Goal: Task Accomplishment & Management: Use online tool/utility

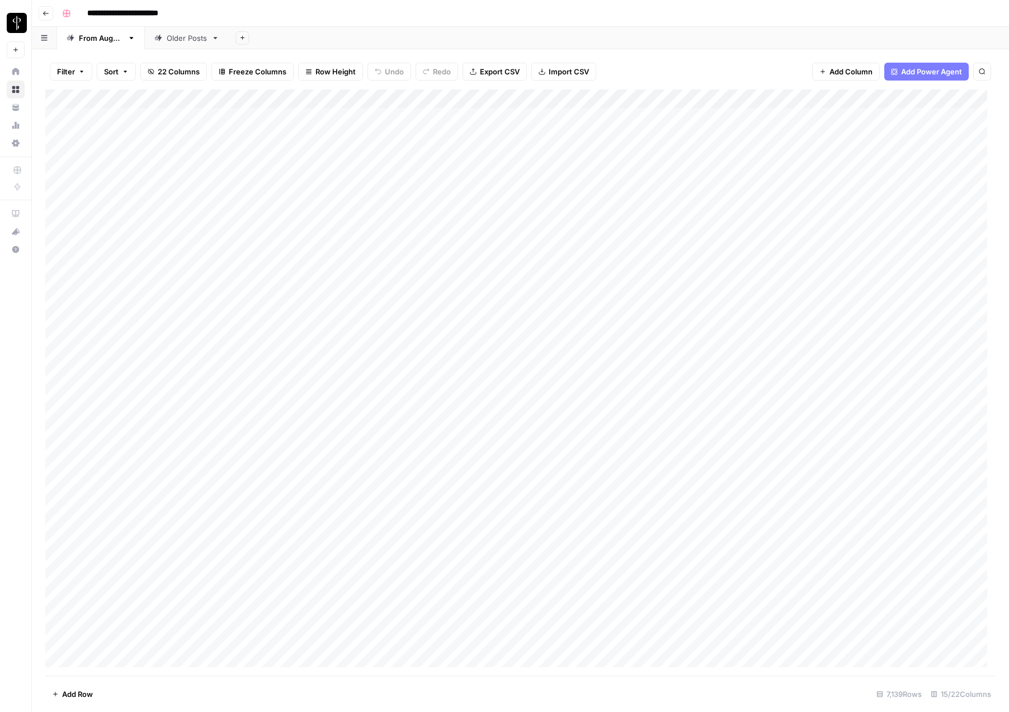
click at [65, 73] on span "Filter" at bounding box center [66, 71] width 18 height 11
click at [98, 131] on input "text" at bounding box center [132, 130] width 122 height 11
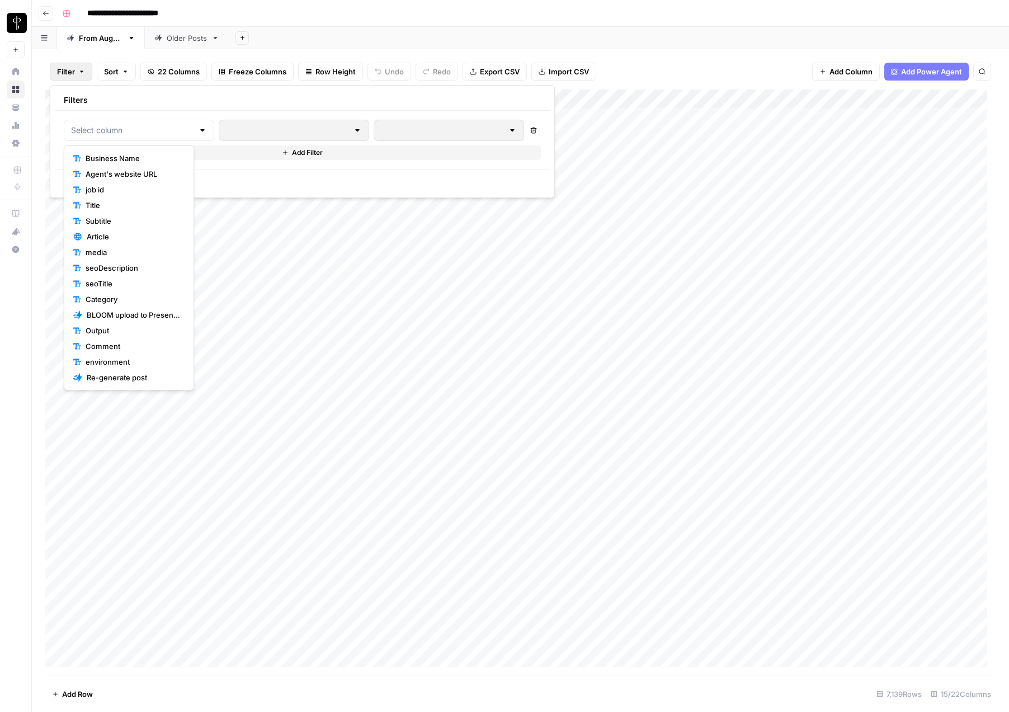
click at [119, 173] on span "Agent's website URL" at bounding box center [133, 173] width 94 height 11
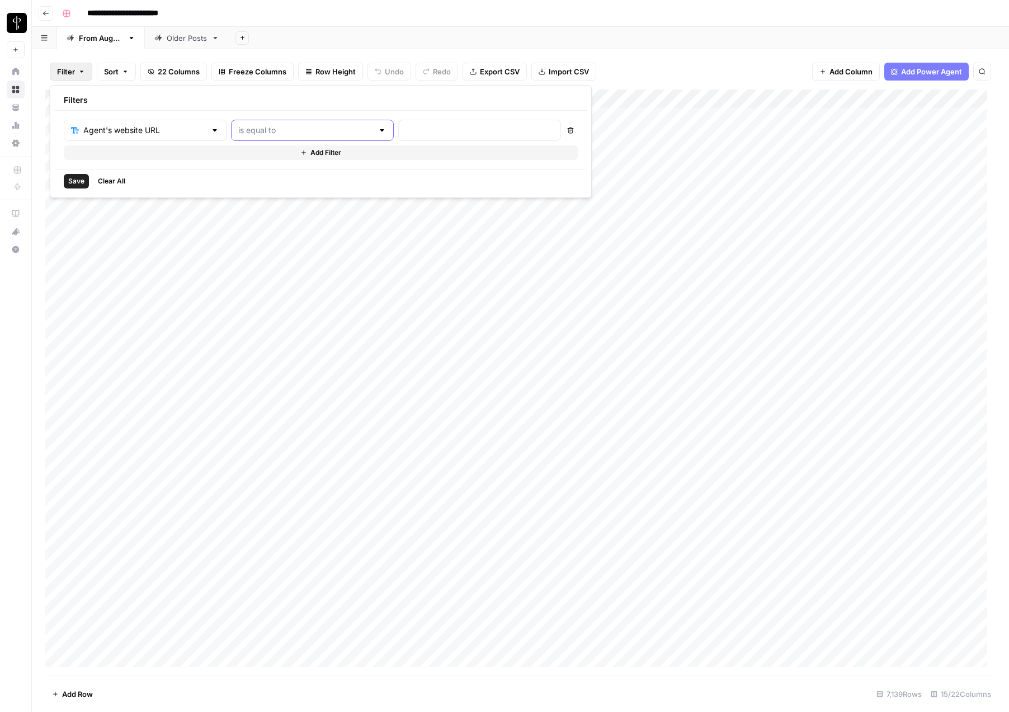
click at [238, 133] on input "text" at bounding box center [305, 130] width 135 height 11
click at [237, 190] on span "contains" at bounding box center [266, 189] width 110 height 11
type input "contains"
click at [405, 133] on input "text" at bounding box center [479, 130] width 148 height 11
paste input "[URL][DOMAIN_NAME]"
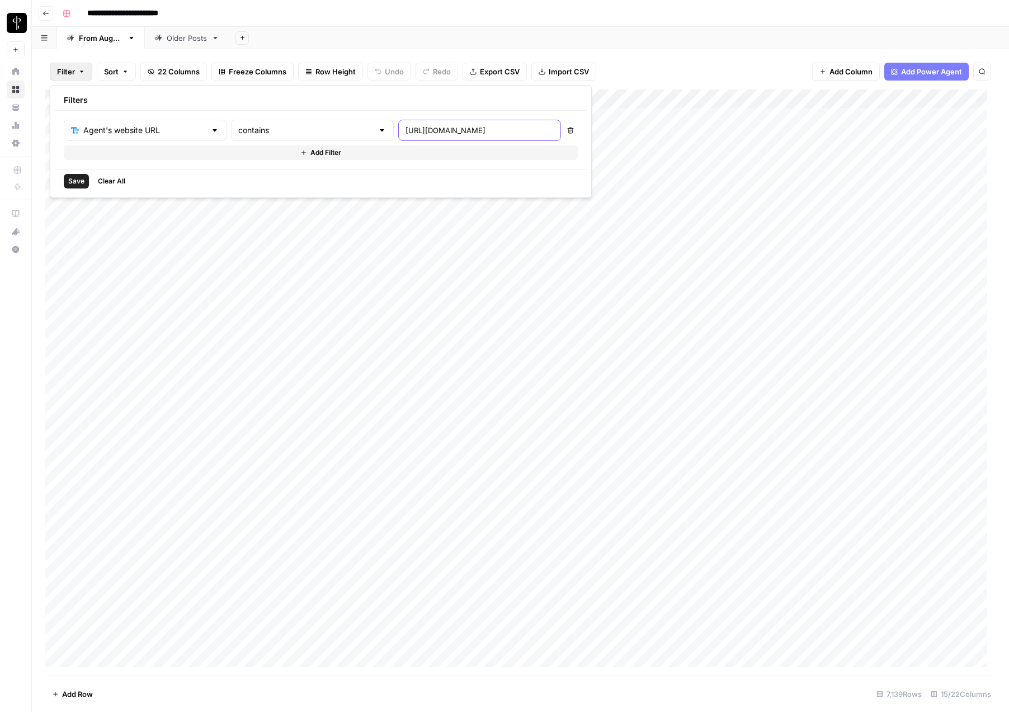
drag, startPoint x: 371, startPoint y: 129, endPoint x: 326, endPoint y: 133, distance: 45.0
click at [327, 134] on div "Agent's website URL contains [URL][DOMAIN_NAME]" at bounding box center [312, 130] width 497 height 21
type input "[DOMAIN_NAME]"
click at [729, 30] on div "Add Sheet" at bounding box center [619, 38] width 780 height 22
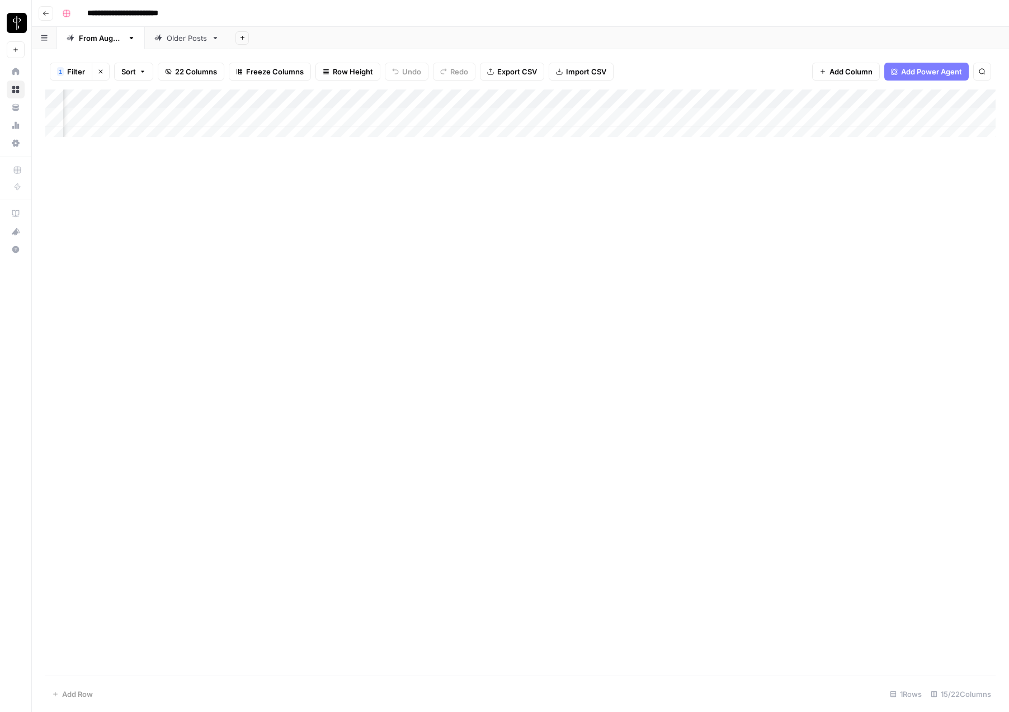
scroll to position [0, 271]
click at [583, 116] on div "Add Column" at bounding box center [520, 117] width 950 height 56
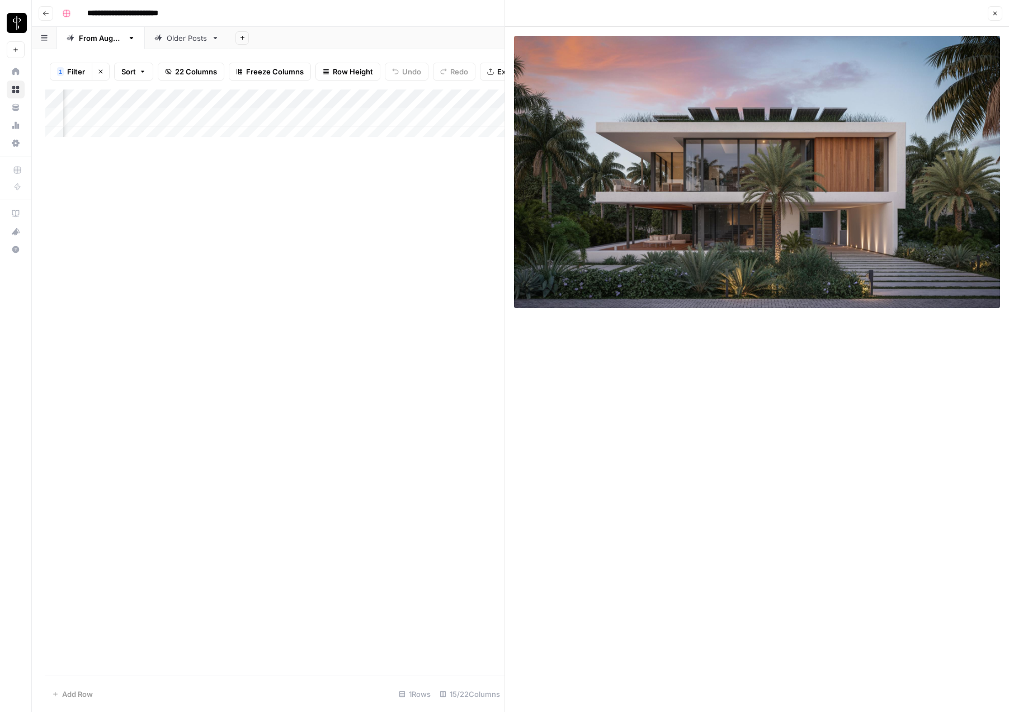
click at [995, 12] on icon "button" at bounding box center [994, 13] width 7 height 7
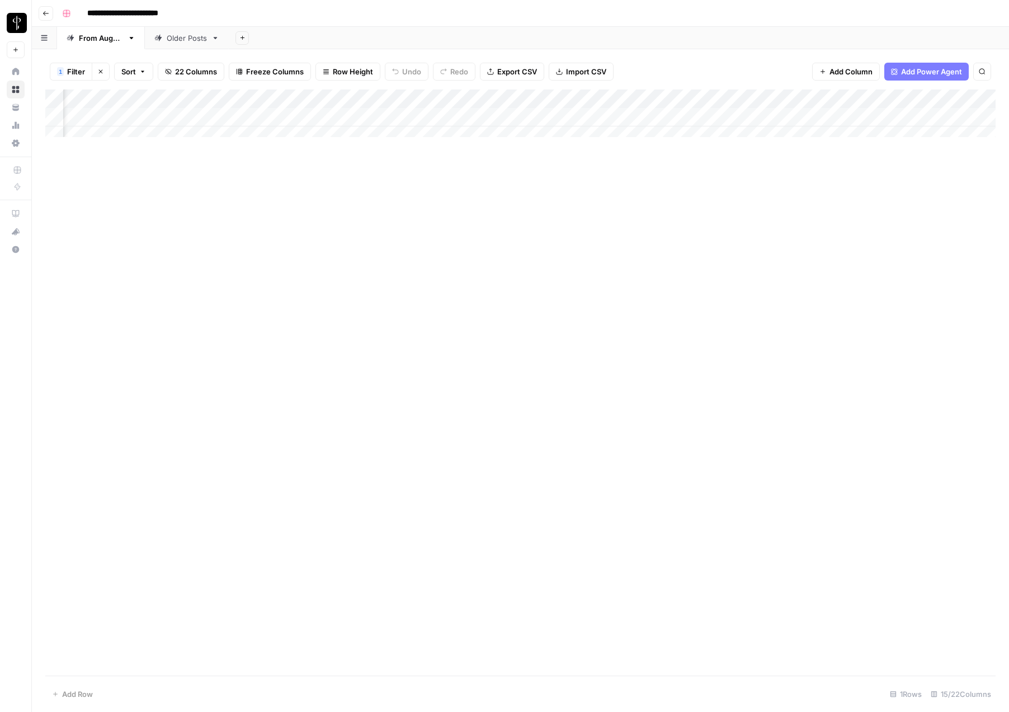
scroll to position [0, 784]
click at [438, 116] on div "Add Column" at bounding box center [520, 117] width 950 height 56
